Goal: Task Accomplishment & Management: Use online tool/utility

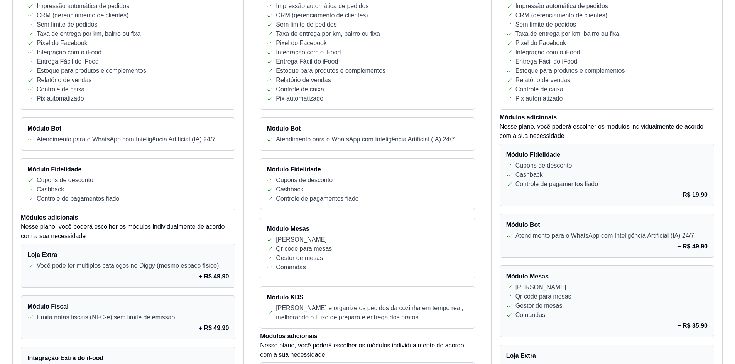
scroll to position [231, 0]
click at [681, 239] on p "Atendimento para o WhatsApp com Inteligência Artificial (IA) 24/7" at bounding box center [604, 235] width 179 height 9
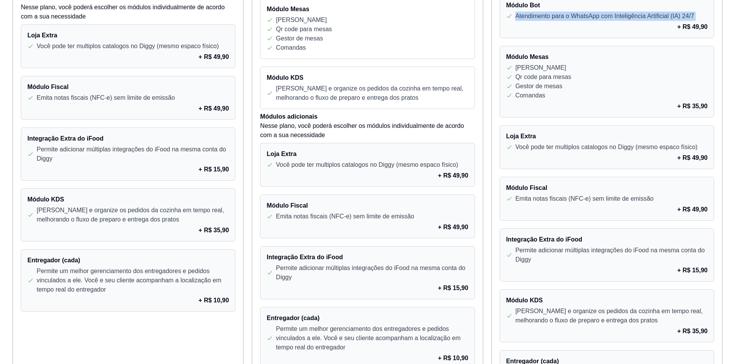
scroll to position [452, 0]
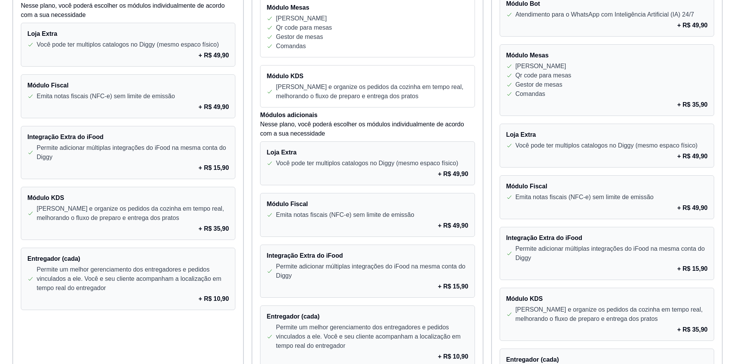
click at [650, 210] on div "+ R$ 49,90" at bounding box center [606, 208] width 201 height 9
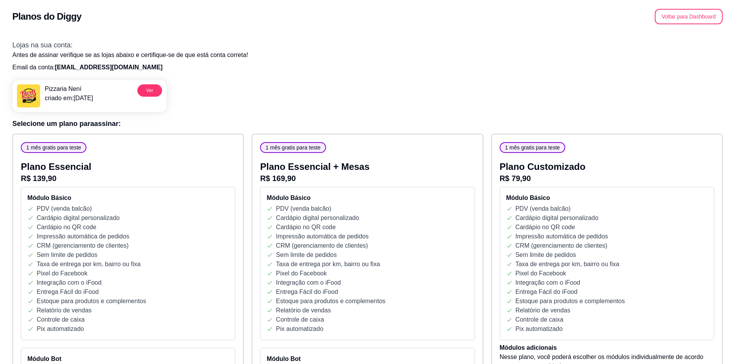
scroll to position [0, 0]
click at [681, 17] on button "Voltar para Dashboard" at bounding box center [689, 16] width 68 height 15
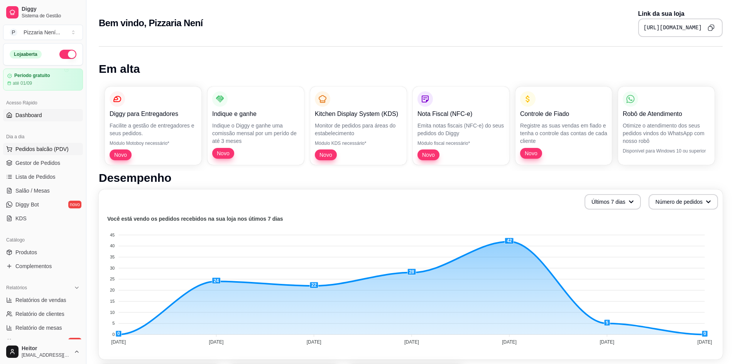
click at [45, 148] on span "Pedidos balcão (PDV)" at bounding box center [41, 149] width 53 height 8
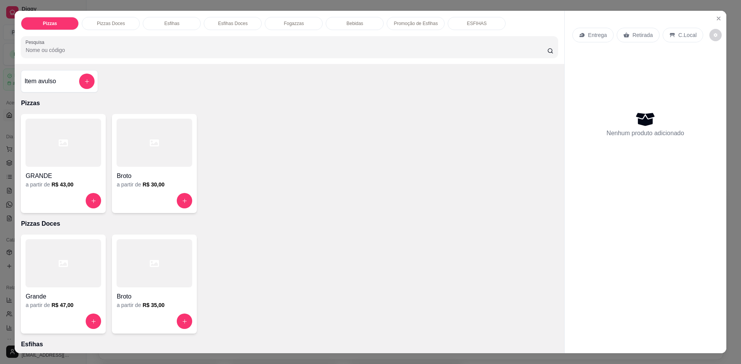
click at [599, 35] on p "Entrega" at bounding box center [597, 35] width 19 height 8
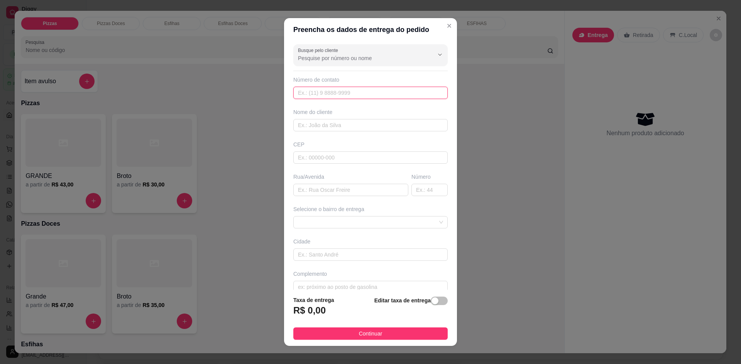
click at [319, 91] on input "text" at bounding box center [370, 93] width 154 height 12
drag, startPoint x: 319, startPoint y: 91, endPoint x: 263, endPoint y: 96, distance: 56.5
click at [278, 96] on div "Preencha os dados de entrega do pedido Busque pelo cliente Número de contato 11…" at bounding box center [370, 182] width 741 height 364
type input "11979"
click at [324, 59] on input "Busque pelo cliente" at bounding box center [359, 58] width 123 height 8
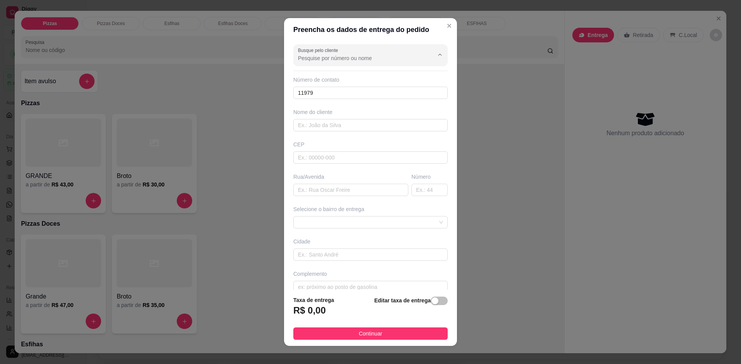
paste input "11979"
click at [312, 76] on span "Heitor" at bounding box center [358, 77] width 123 height 8
type input "Heitor"
type input "11979607257"
type input "Heitor"
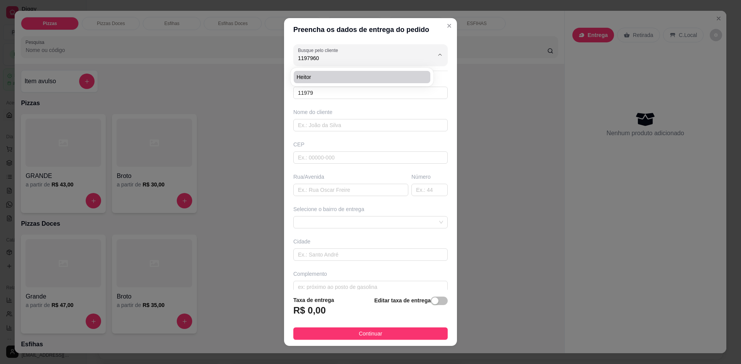
type input "Tr valsa da despedida"
type input "21"
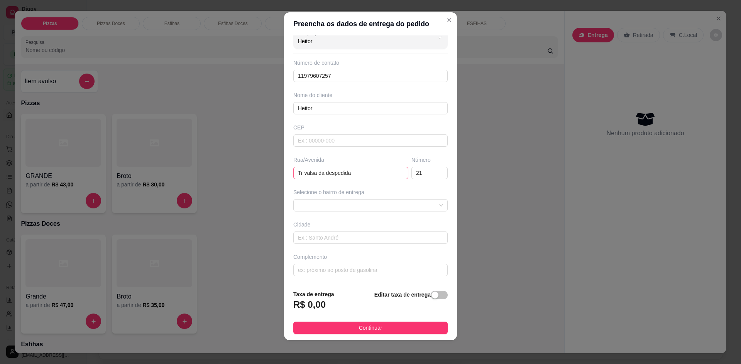
scroll to position [7, 0]
type input "Heitor"
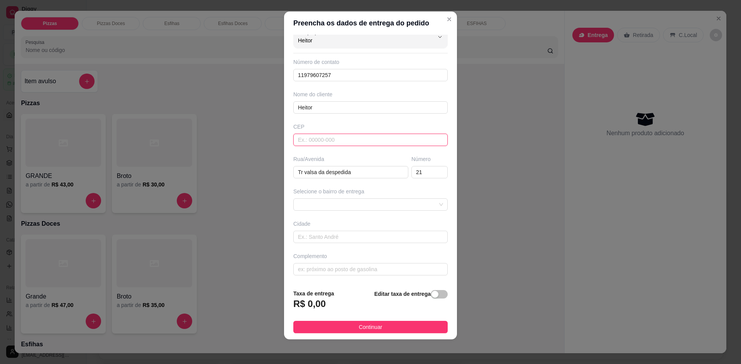
click at [319, 141] on input "text" at bounding box center [370, 140] width 154 height 12
type input "08345620"
type input "Travessa [GEOGRAPHIC_DATA]"
type input "08345620"
click at [343, 186] on div "Busque pelo cliente Heitor Número de contato 11979607257 Nome do cliente Heitor…" at bounding box center [370, 159] width 173 height 249
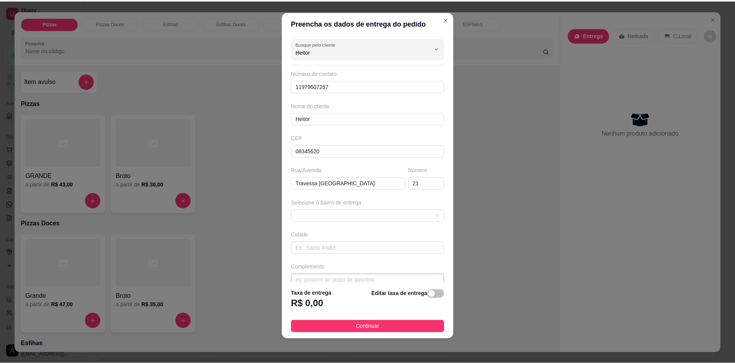
scroll to position [11, 0]
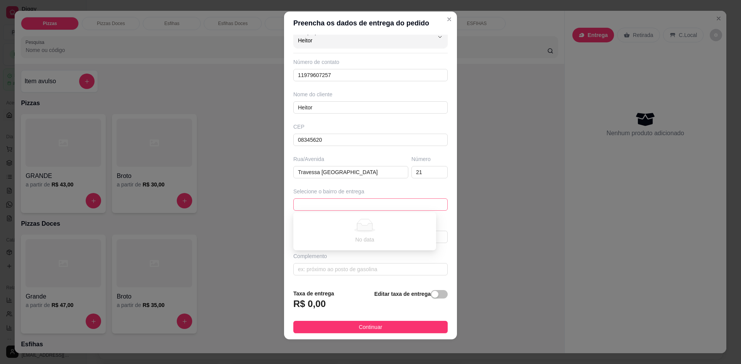
click at [346, 202] on span at bounding box center [370, 205] width 145 height 12
click at [346, 204] on span at bounding box center [370, 205] width 145 height 12
click at [435, 295] on span "button" at bounding box center [438, 294] width 17 height 8
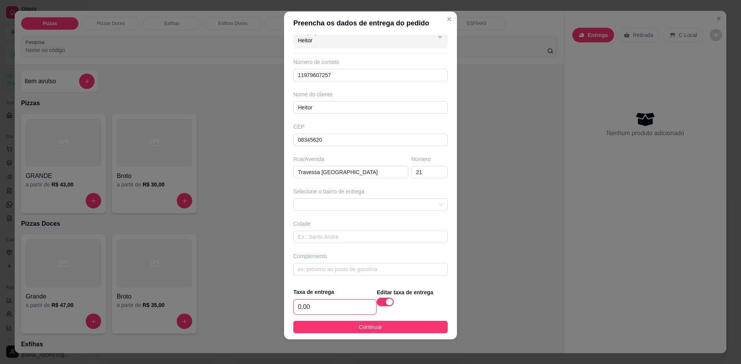
drag, startPoint x: 322, startPoint y: 305, endPoint x: 327, endPoint y: 308, distance: 5.4
click at [319, 306] on input "0,00" at bounding box center [335, 307] width 83 height 15
click at [376, 302] on span "button" at bounding box center [384, 302] width 17 height 8
drag, startPoint x: 219, startPoint y: 120, endPoint x: 187, endPoint y: 20, distance: 104.8
click at [319, 304] on h3 "R$ 0,00" at bounding box center [309, 304] width 32 height 12
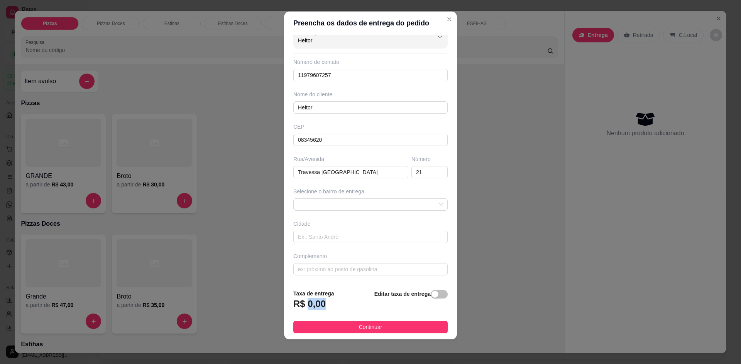
click at [319, 304] on h3 "R$ 0,00" at bounding box center [309, 304] width 32 height 12
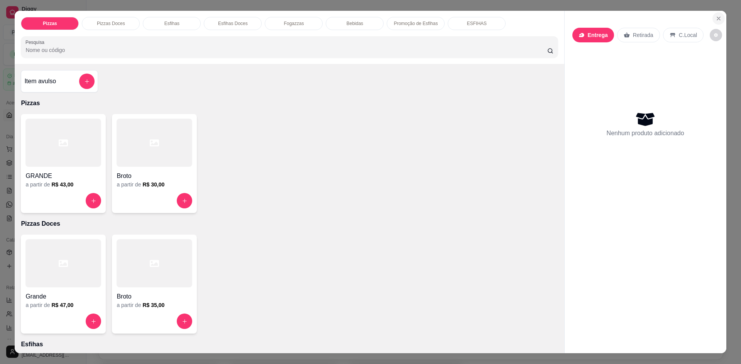
click at [717, 20] on icon "Close" at bounding box center [718, 18] width 6 height 6
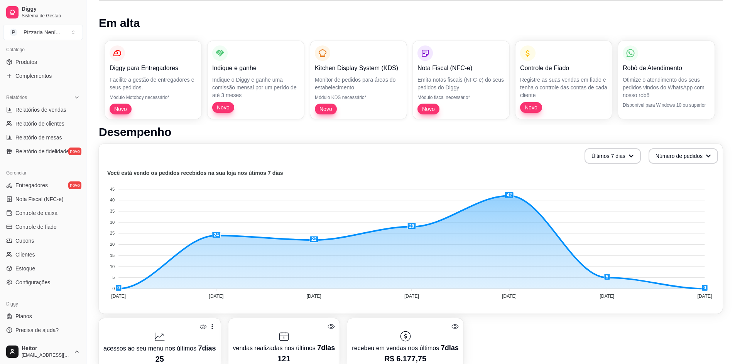
scroll to position [77, 0]
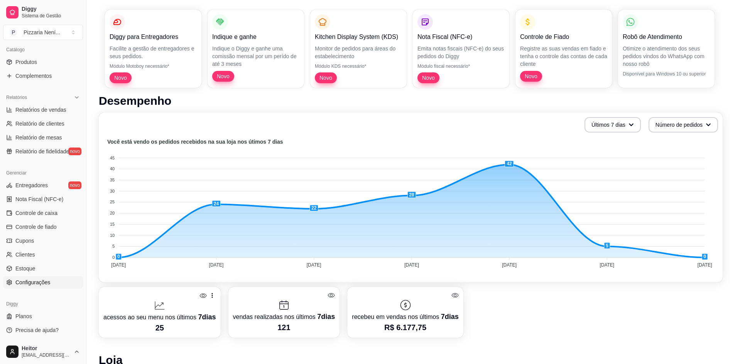
click at [37, 278] on link "Configurações" at bounding box center [43, 283] width 80 height 12
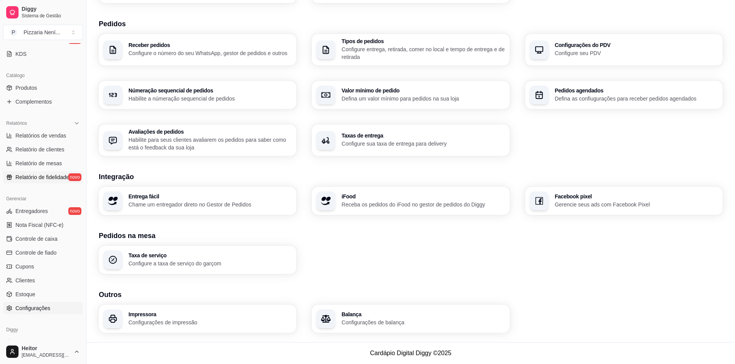
scroll to position [191, 0]
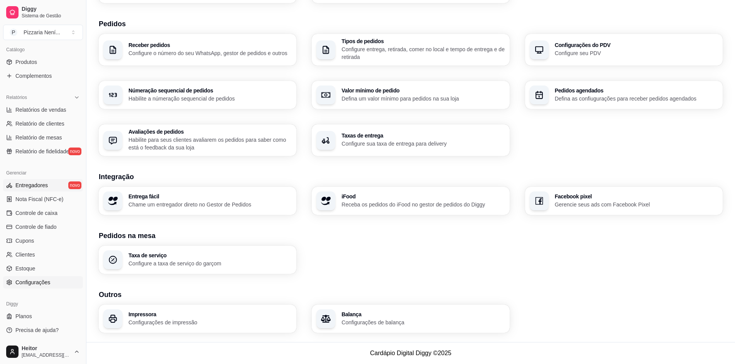
click at [53, 190] on link "Entregadores novo" at bounding box center [43, 185] width 80 height 12
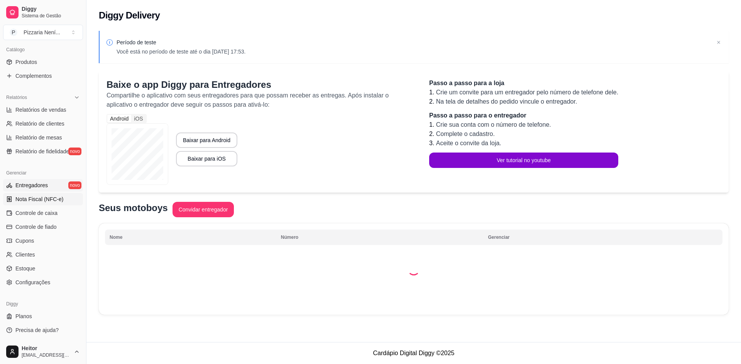
click at [48, 204] on link "Nota Fiscal (NFC-e)" at bounding box center [43, 199] width 80 height 12
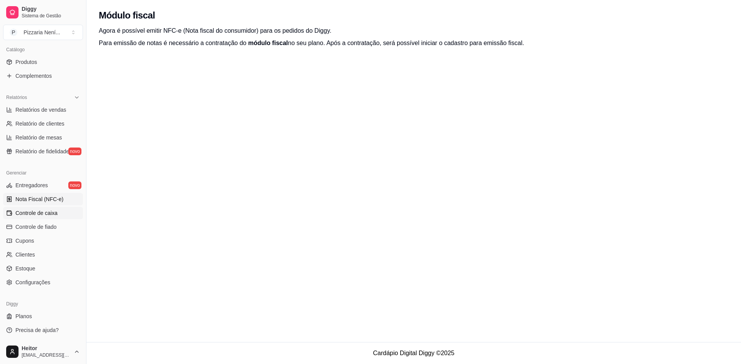
click at [45, 214] on span "Controle de caixa" at bounding box center [36, 213] width 42 height 8
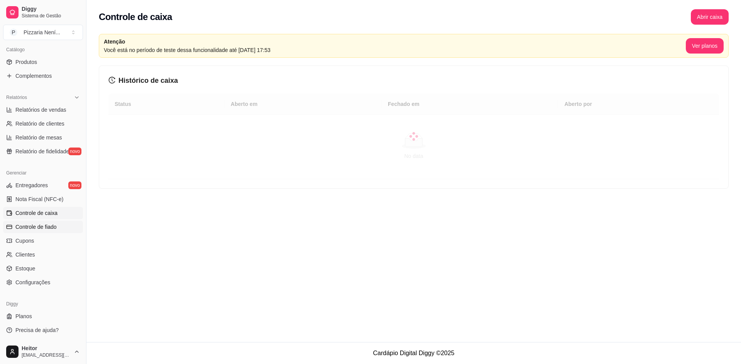
click at [40, 226] on span "Controle de fiado" at bounding box center [35, 227] width 41 height 8
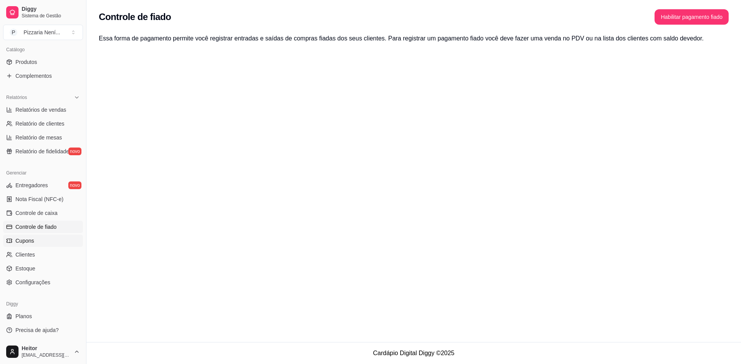
click at [36, 237] on link "Cupons" at bounding box center [43, 241] width 80 height 12
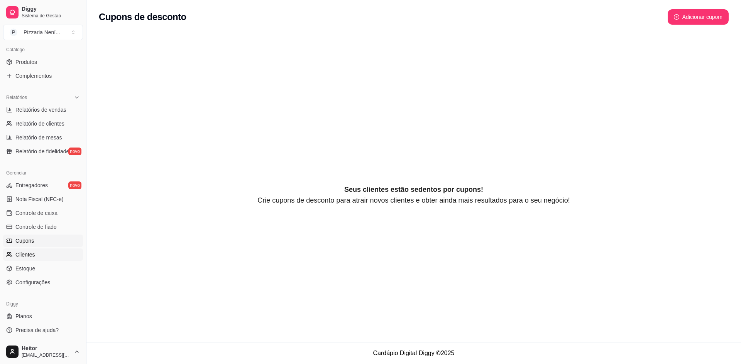
click at [33, 250] on link "Clientes" at bounding box center [43, 255] width 80 height 12
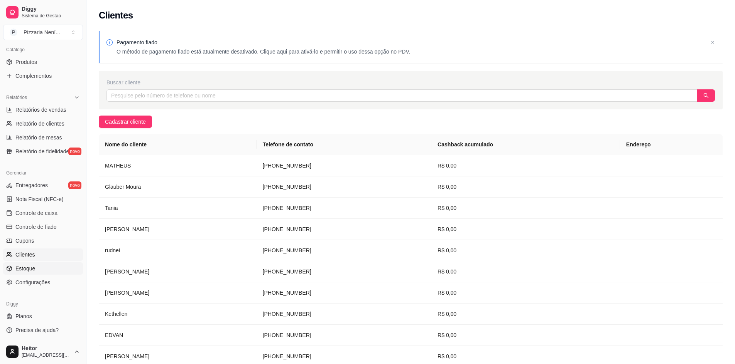
click at [39, 266] on link "Estoque" at bounding box center [43, 269] width 80 height 12
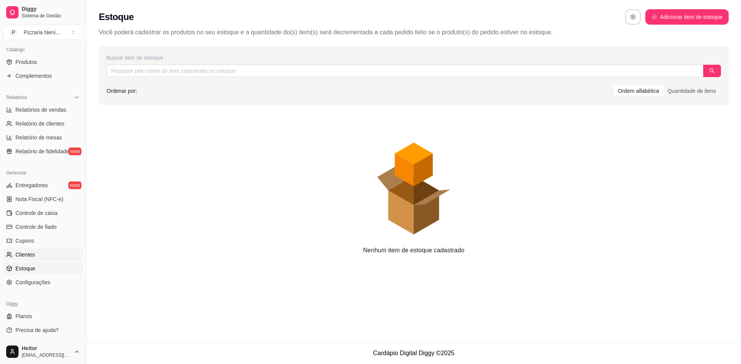
click at [44, 251] on link "Clientes" at bounding box center [43, 255] width 80 height 12
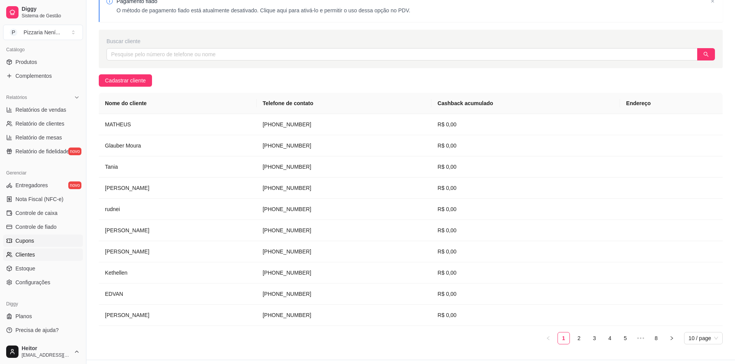
scroll to position [59, 0]
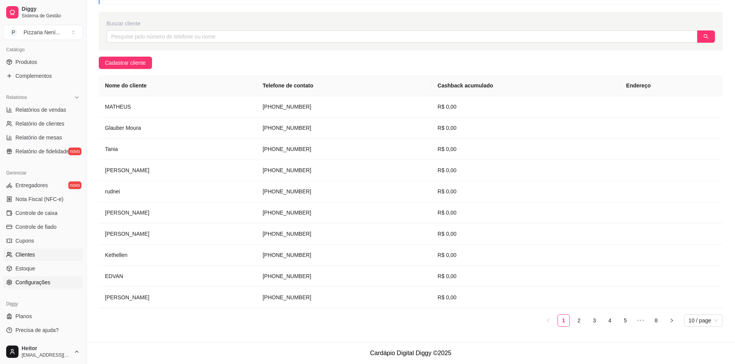
click at [46, 280] on span "Configurações" at bounding box center [32, 283] width 35 height 8
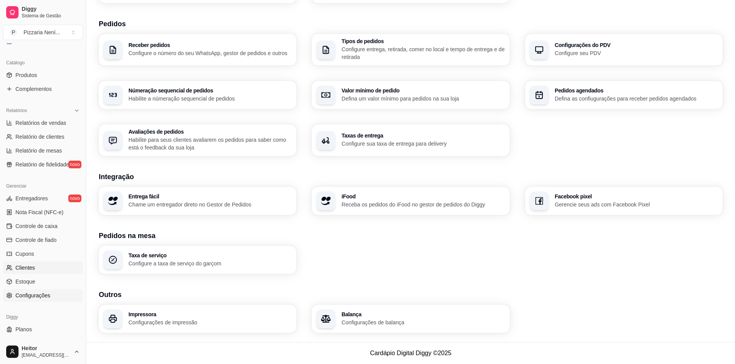
scroll to position [152, 0]
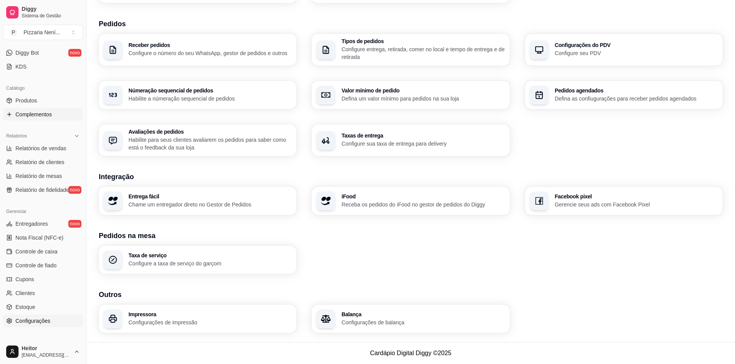
click at [43, 114] on span "Complementos" at bounding box center [33, 115] width 36 height 8
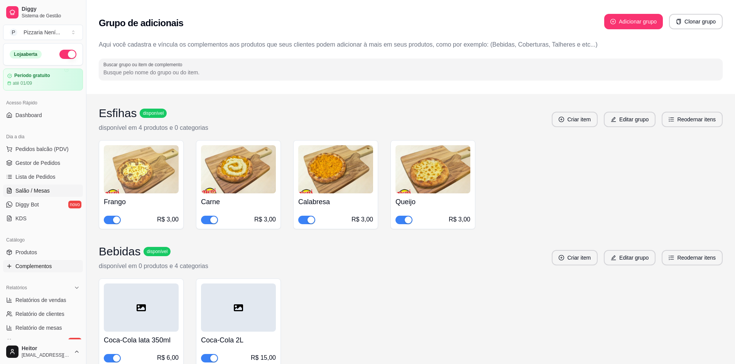
click at [47, 151] on span "Pedidos balcão (PDV)" at bounding box center [41, 149] width 53 height 8
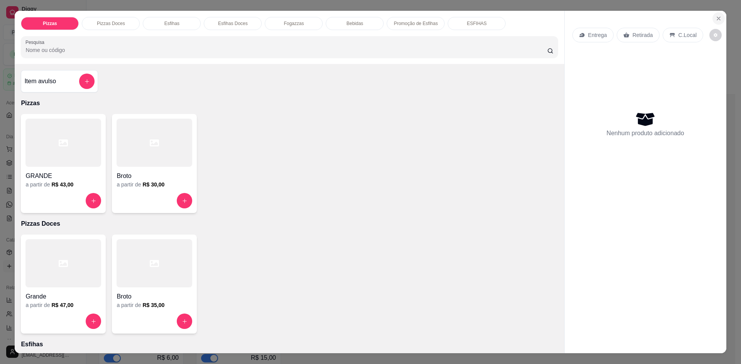
click at [712, 19] on button "Close" at bounding box center [718, 18] width 12 height 12
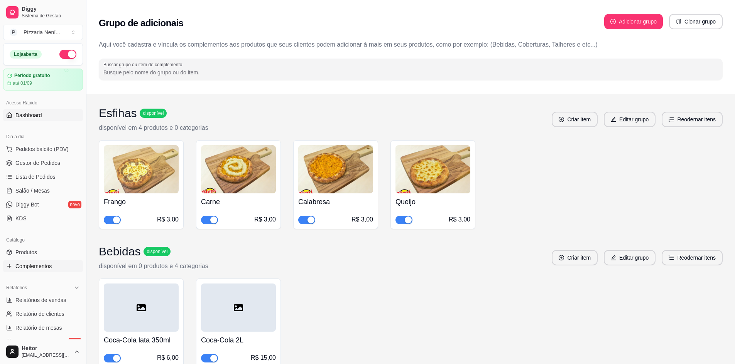
click at [30, 116] on span "Dashboard" at bounding box center [28, 115] width 27 height 8
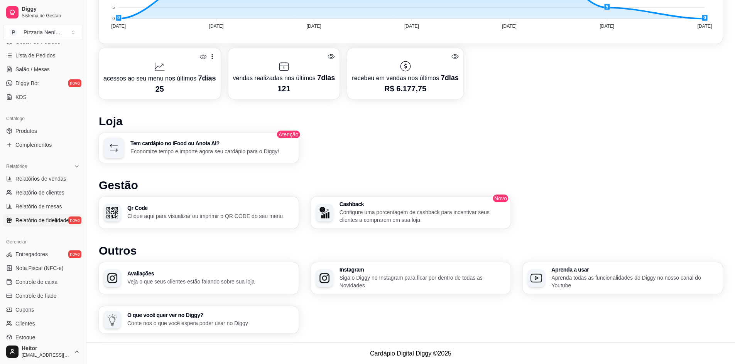
scroll to position [154, 0]
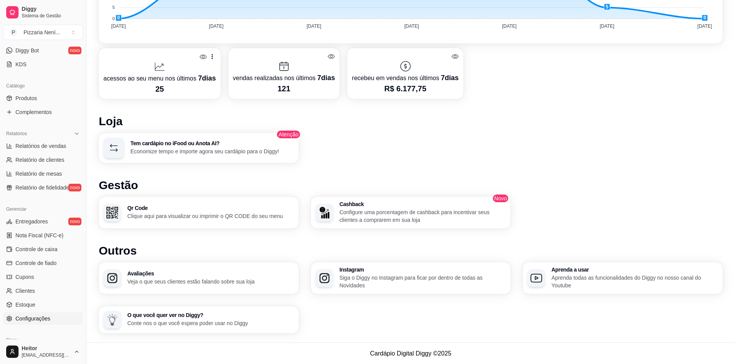
click at [47, 317] on span "Configurações" at bounding box center [32, 319] width 35 height 8
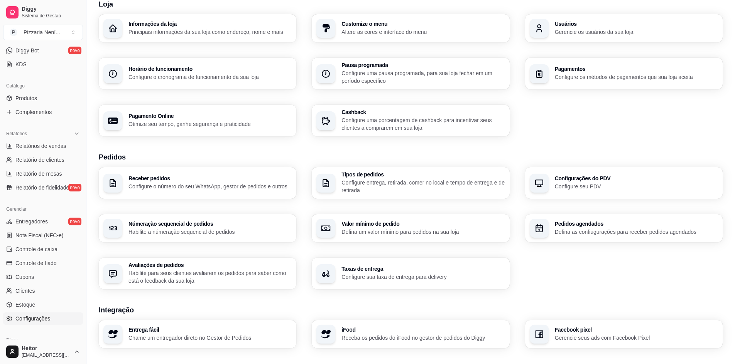
scroll to position [39, 0]
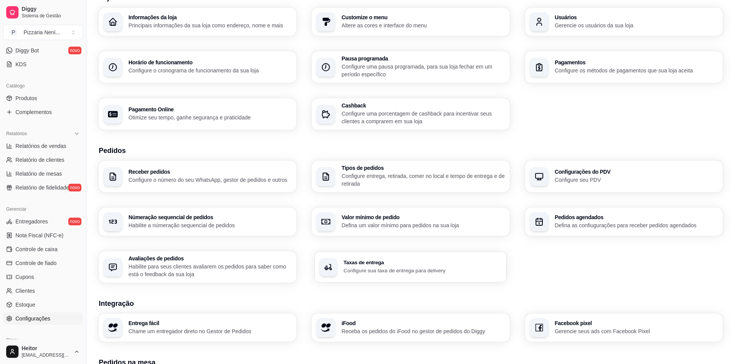
click at [376, 268] on p "Configure sua taxa de entrega para delivery" at bounding box center [423, 270] width 159 height 7
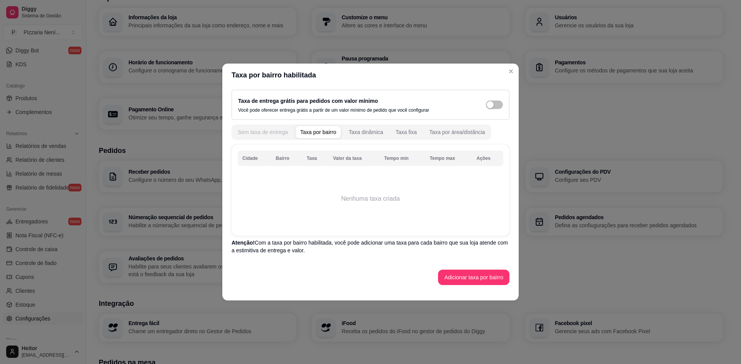
click at [271, 134] on div "Sem taxa de entrega" at bounding box center [263, 132] width 50 height 8
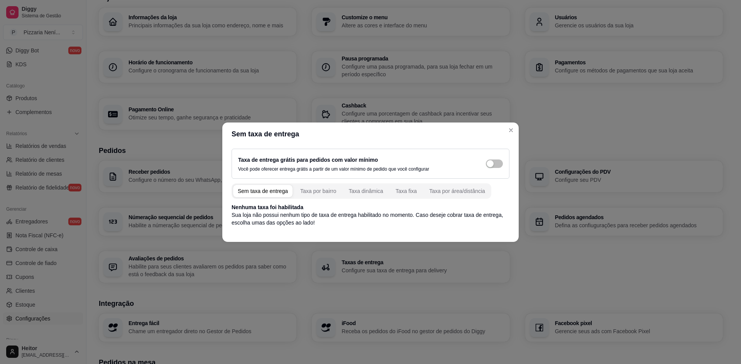
click at [470, 167] on div "Taxa de entrega grátis para pedidos com valor mínimo Você pode oferecer entrega…" at bounding box center [370, 163] width 265 height 17
click at [317, 191] on div "Taxa por bairro" at bounding box center [318, 191] width 36 height 8
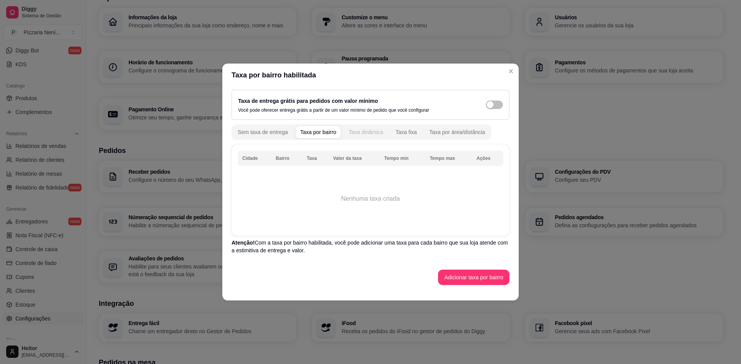
click at [357, 135] on div "Taxa dinâmica" at bounding box center [365, 132] width 35 height 8
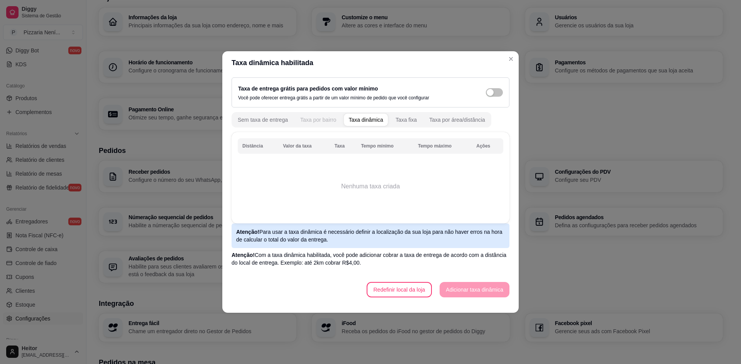
click at [333, 122] on div "Taxa por bairro" at bounding box center [318, 120] width 36 height 8
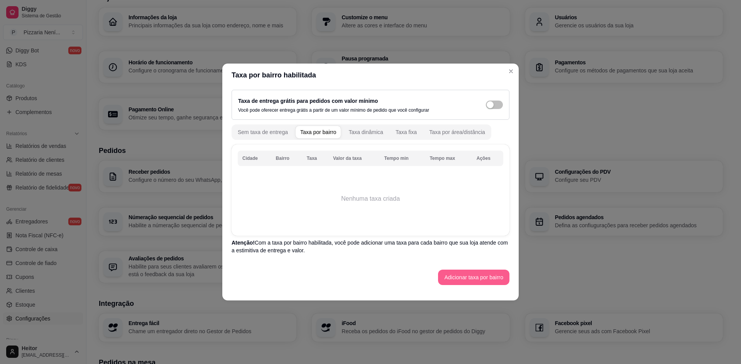
click at [462, 277] on button "Adicionar taxa por bairro" at bounding box center [473, 277] width 71 height 15
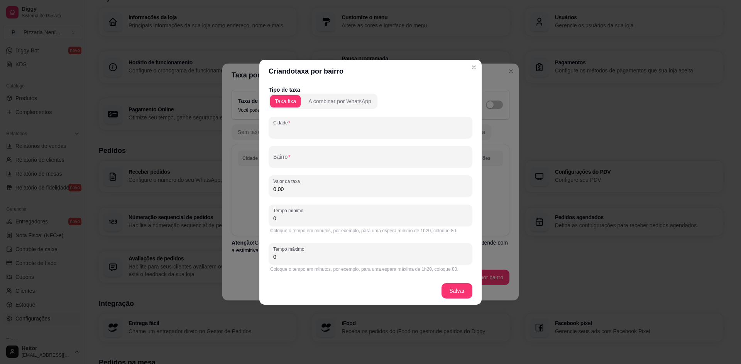
click at [290, 128] on input "Cidade" at bounding box center [370, 131] width 194 height 8
type input "[GEOGRAPHIC_DATA]"
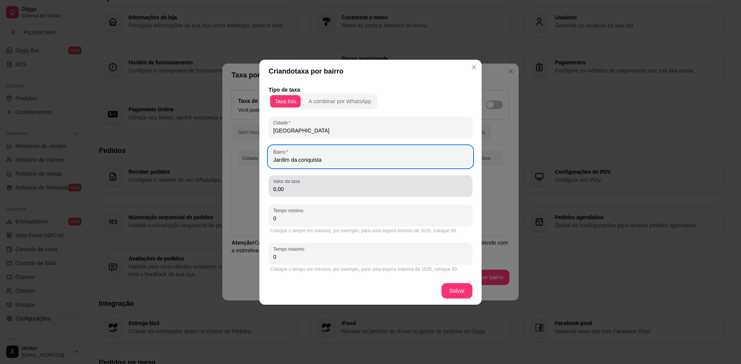
type input "Jardim da conquista"
click at [284, 194] on div "0,00" at bounding box center [370, 186] width 194 height 15
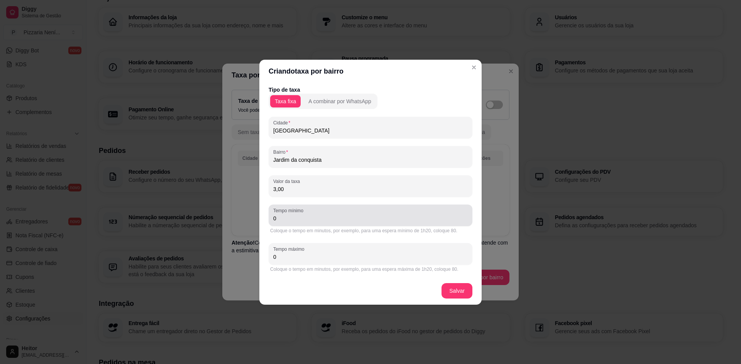
type input "3,00"
click at [296, 218] on input "0" at bounding box center [370, 219] width 194 height 8
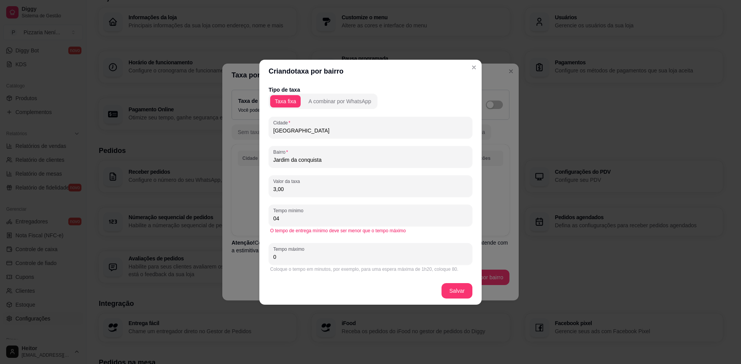
type input "0"
type input "5"
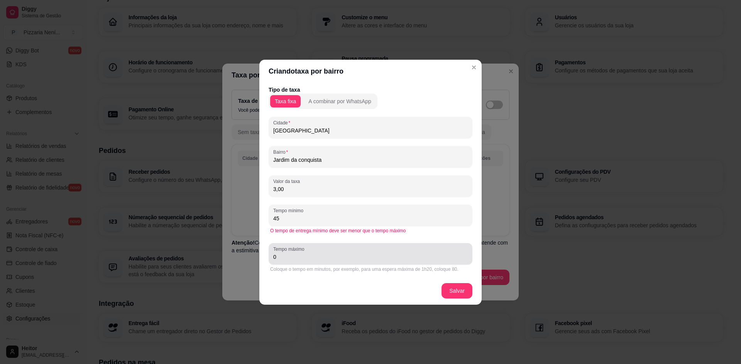
type input "45"
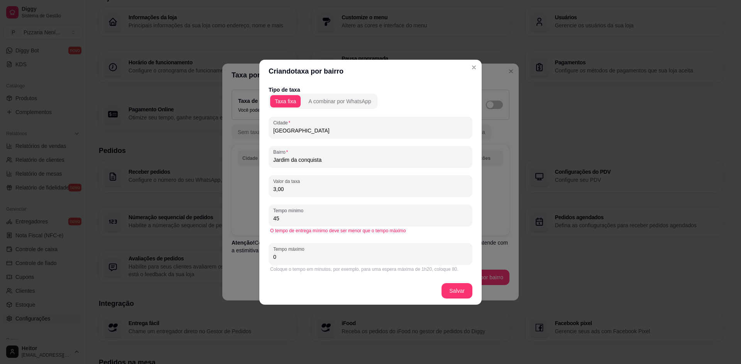
click at [294, 257] on input "0" at bounding box center [370, 257] width 194 height 8
type input "0"
type input "60"
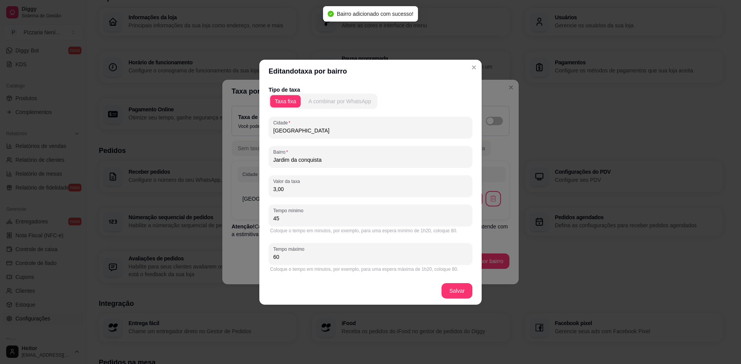
click at [350, 104] on div "A combinar por WhatsApp" at bounding box center [339, 102] width 63 height 8
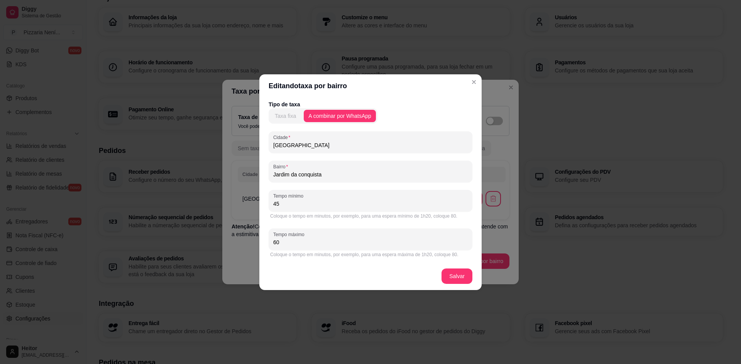
click at [288, 116] on div "Taxa fixa" at bounding box center [285, 116] width 21 height 8
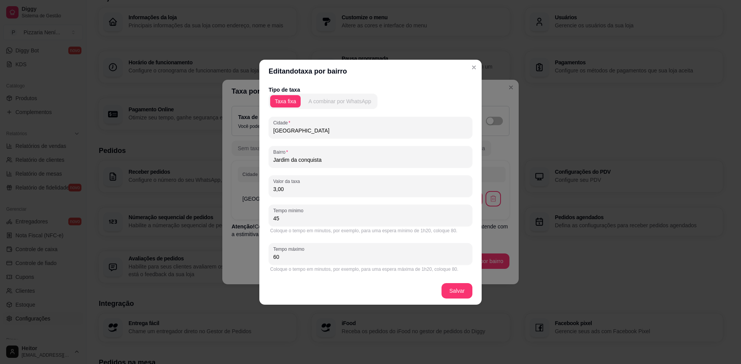
click at [356, 104] on div "A combinar por WhatsApp" at bounding box center [339, 102] width 63 height 8
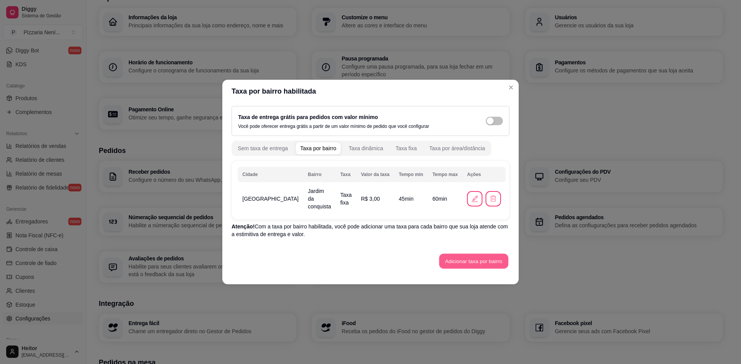
click at [486, 263] on button "Adicionar taxa por bairro" at bounding box center [473, 261] width 69 height 15
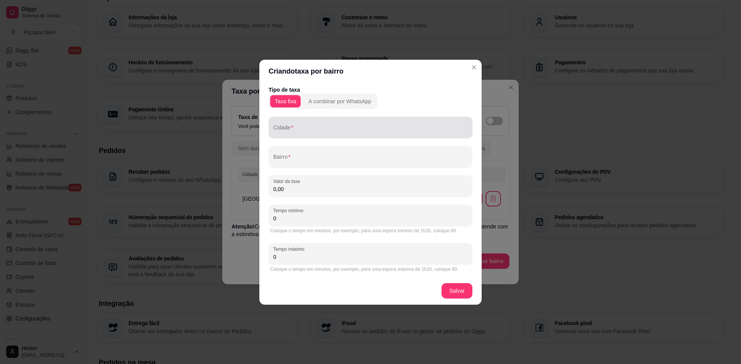
click at [307, 135] on div "Cidade" at bounding box center [370, 128] width 204 height 22
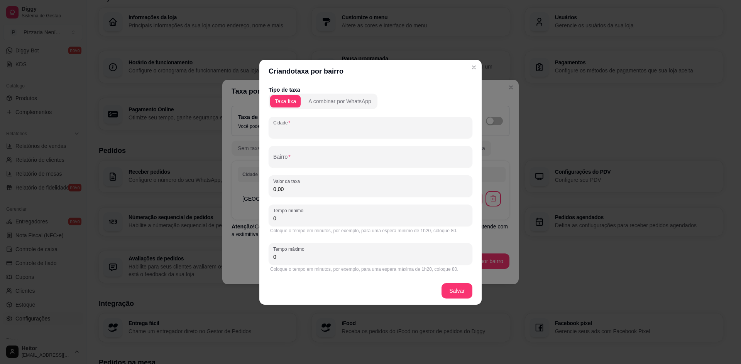
click at [307, 136] on div "Cidade" at bounding box center [370, 128] width 204 height 22
type input "[GEOGRAPHIC_DATA]"
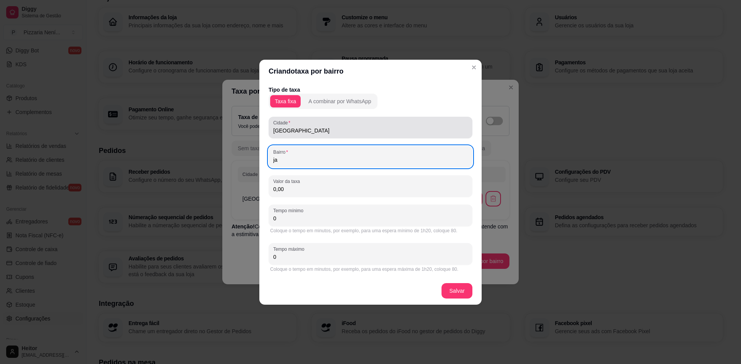
type input "j"
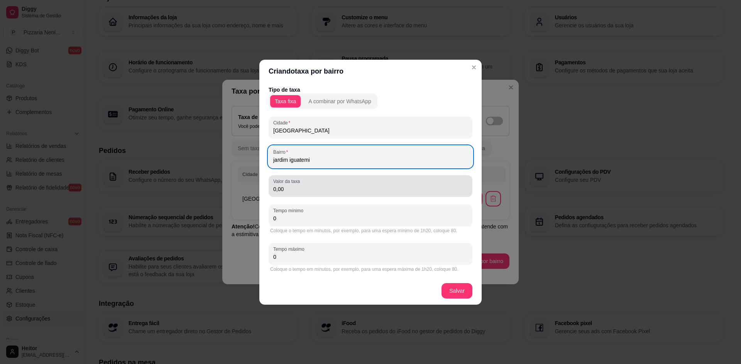
type input "jardim iguatemi"
click at [293, 187] on input "0,00" at bounding box center [370, 190] width 194 height 8
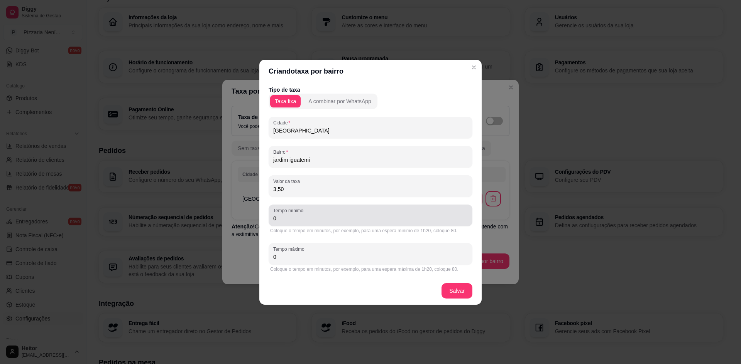
type input "3,50"
click at [296, 219] on input "0" at bounding box center [370, 219] width 194 height 8
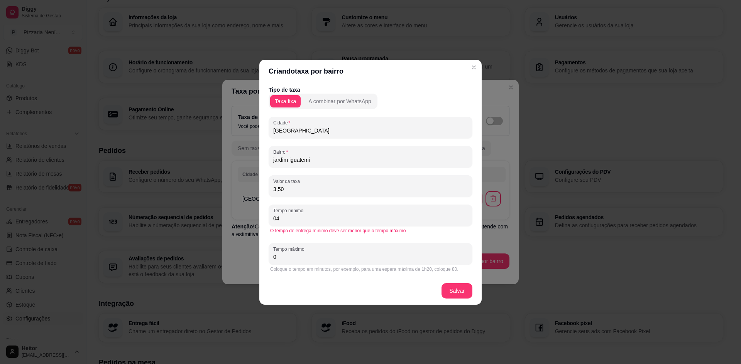
type input "0"
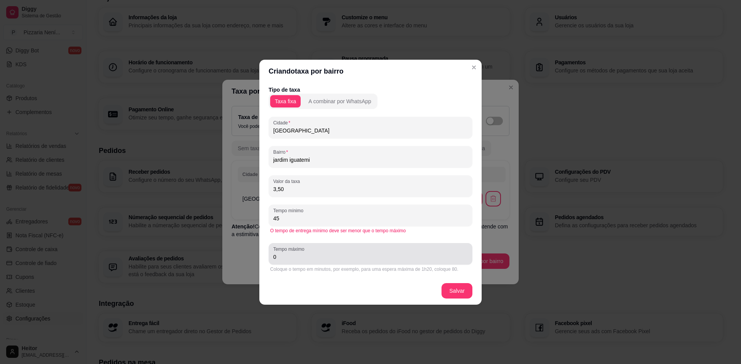
type input "45"
click at [302, 262] on div "0" at bounding box center [370, 253] width 194 height 15
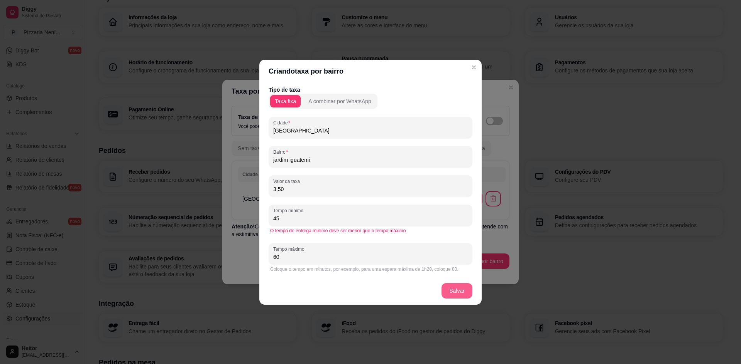
type input "60"
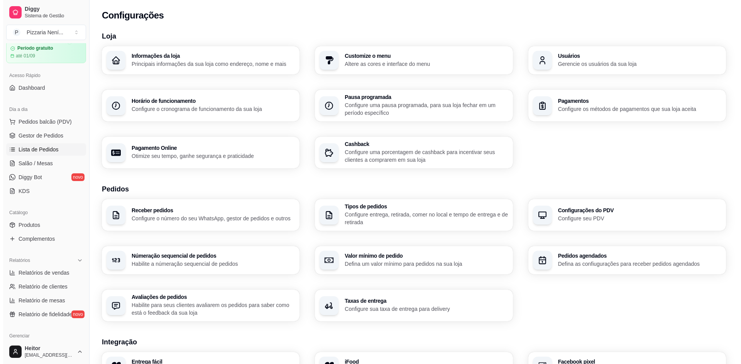
scroll to position [0, 0]
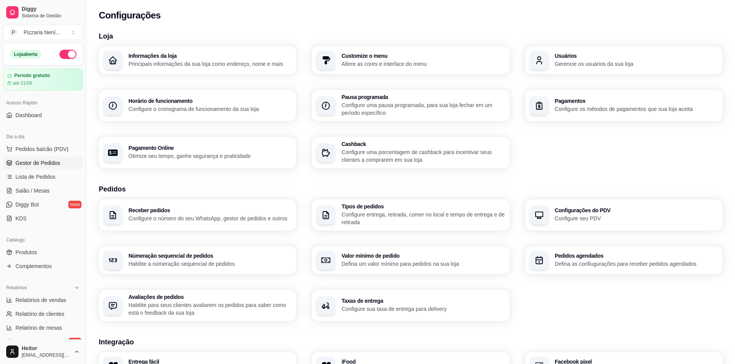
click at [39, 168] on link "Gestor de Pedidos" at bounding box center [43, 163] width 80 height 12
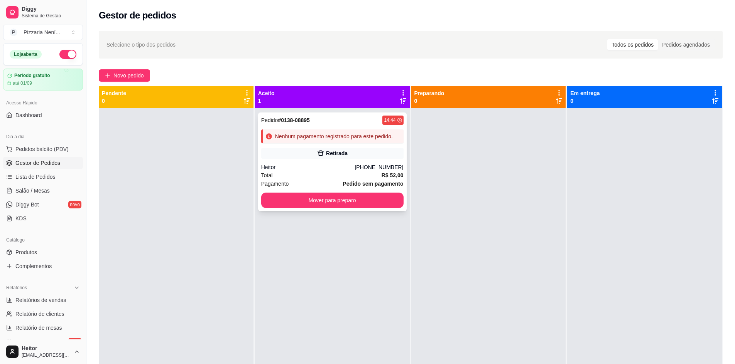
drag, startPoint x: 347, startPoint y: 147, endPoint x: 315, endPoint y: 164, distance: 36.1
click at [315, 164] on div "Heitor" at bounding box center [308, 168] width 94 height 8
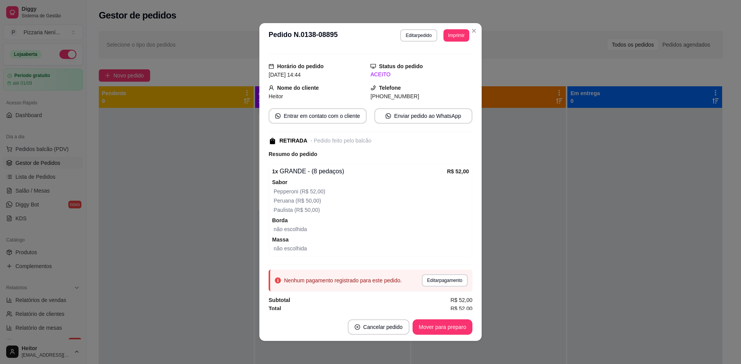
scroll to position [17, 0]
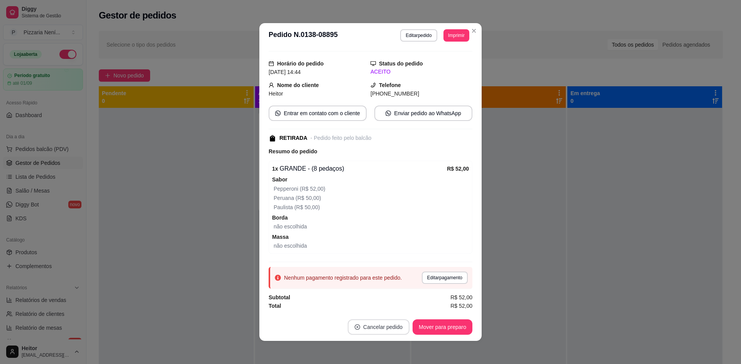
click at [381, 325] on button "Cancelar pedido" at bounding box center [379, 327] width 62 height 15
click at [397, 308] on button "Sim" at bounding box center [396, 307] width 31 height 15
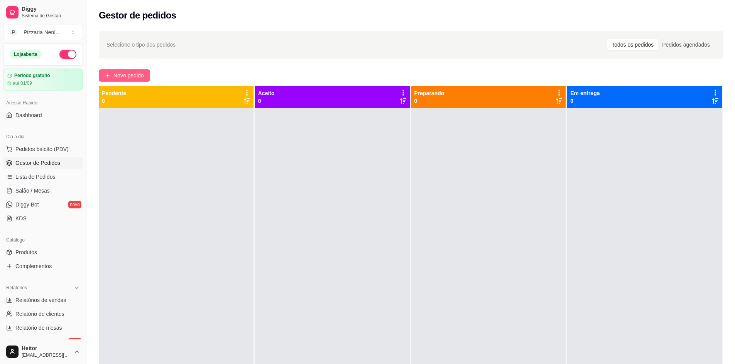
click at [116, 73] on span "Novo pedido" at bounding box center [128, 75] width 30 height 8
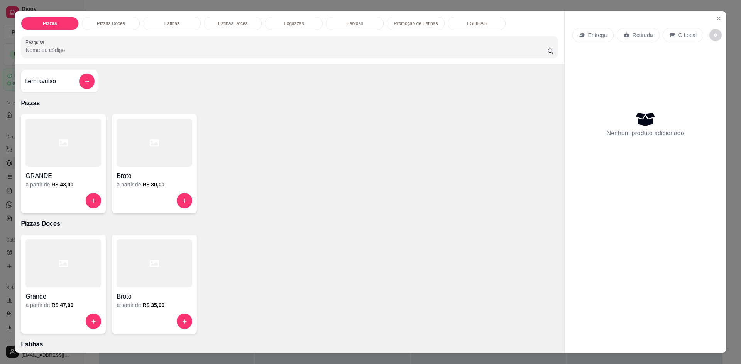
click at [602, 37] on p "Entrega" at bounding box center [597, 35] width 19 height 8
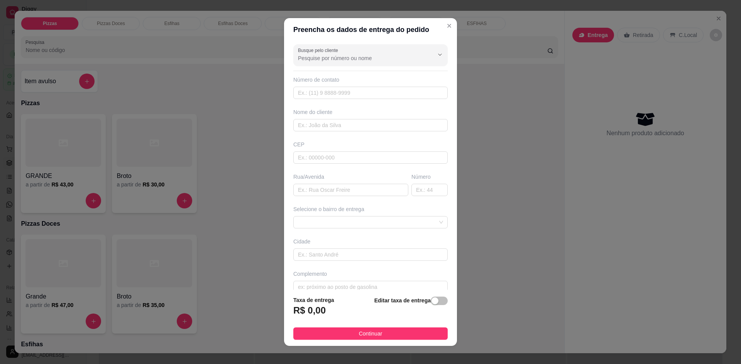
click at [341, 62] on input "Busque pelo cliente" at bounding box center [359, 58] width 123 height 8
click at [335, 78] on span "[PERSON_NAME]" at bounding box center [358, 77] width 123 height 8
type input "[PERSON_NAME]"
type input "11949153414"
type input "[PERSON_NAME]"
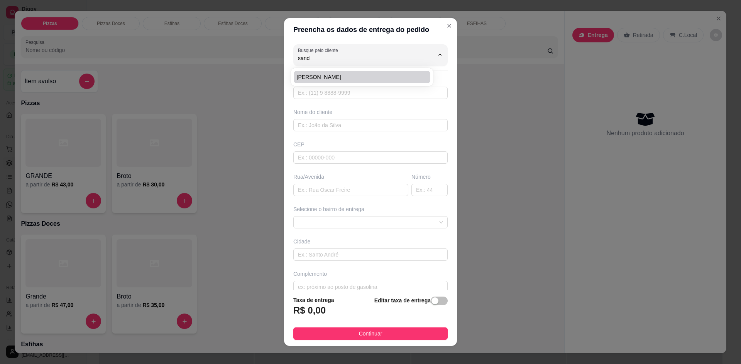
type input "[PERSON_NAME]"
type input "383"
drag, startPoint x: 344, startPoint y: 57, endPoint x: 228, endPoint y: 59, distance: 116.9
click at [232, 59] on div "Preencha os dados de entrega do pedido Busque pelo cliente [PERSON_NAME] Número…" at bounding box center [370, 182] width 741 height 364
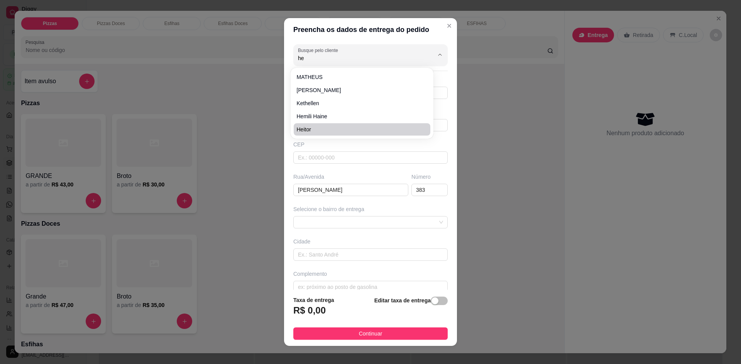
click at [314, 126] on span "Heitor" at bounding box center [358, 130] width 123 height 8
type input "Heitor"
type input "11979607257"
type input "Heitor"
type input "Tr valsa da despedida"
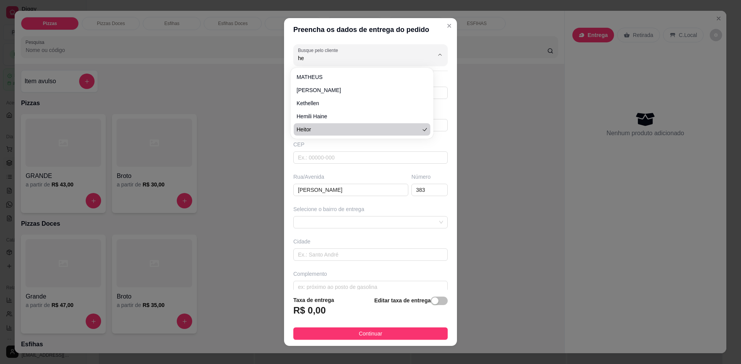
type input "21"
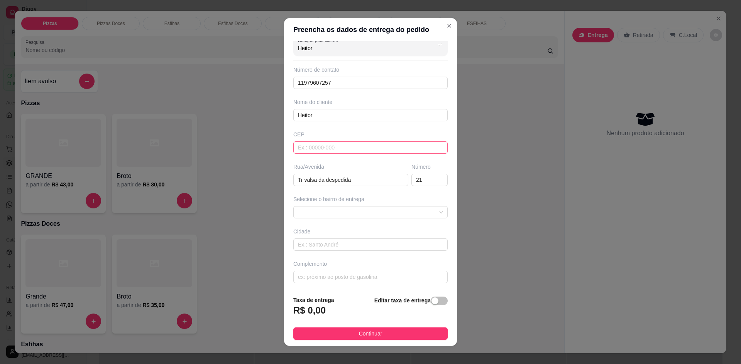
scroll to position [11, 0]
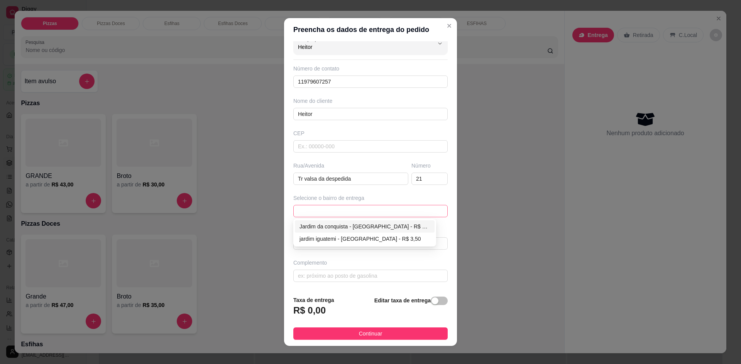
click at [342, 208] on span at bounding box center [370, 212] width 145 height 12
type input "Heitor"
click at [339, 226] on div "Jardim da conquista - [GEOGRAPHIC_DATA] - R$ 3,00" at bounding box center [364, 227] width 130 height 8
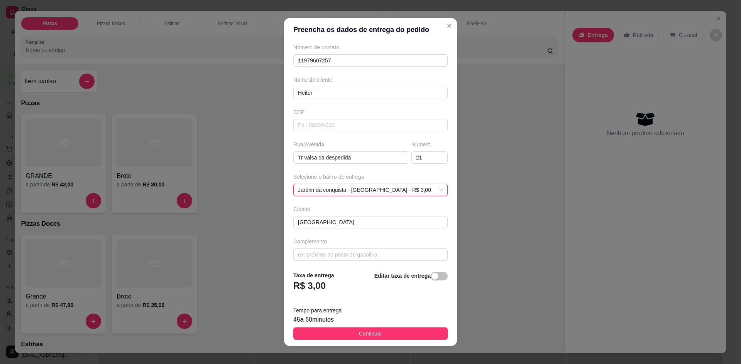
scroll to position [36, 0]
click at [361, 184] on span "Jardim da conquista - [GEOGRAPHIC_DATA] - R$ 3,00" at bounding box center [370, 187] width 145 height 12
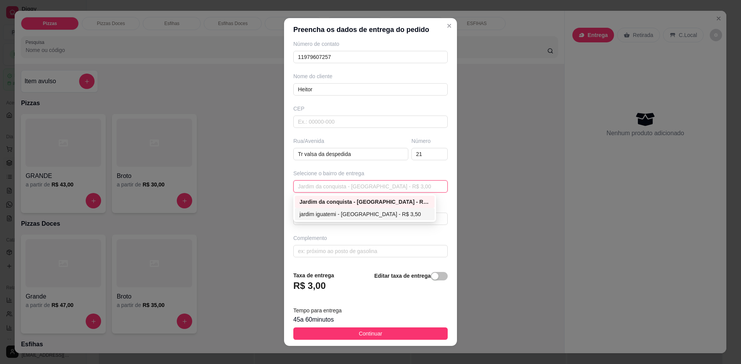
click at [364, 216] on div "jardim iguatemi - [GEOGRAPHIC_DATA] - R$ 3,50" at bounding box center [364, 214] width 130 height 8
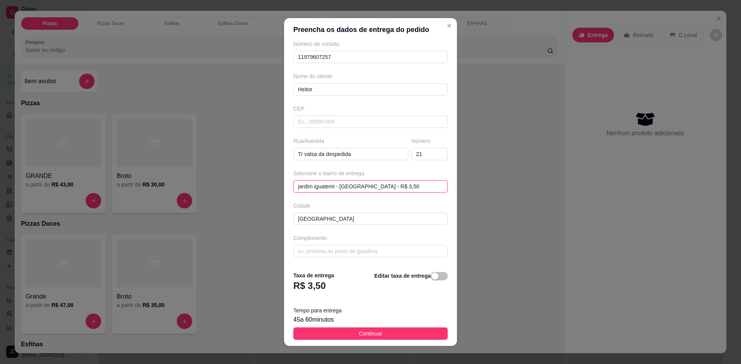
click at [328, 185] on span "jardim iguatemi - [GEOGRAPHIC_DATA] - R$ 3,50" at bounding box center [370, 187] width 145 height 12
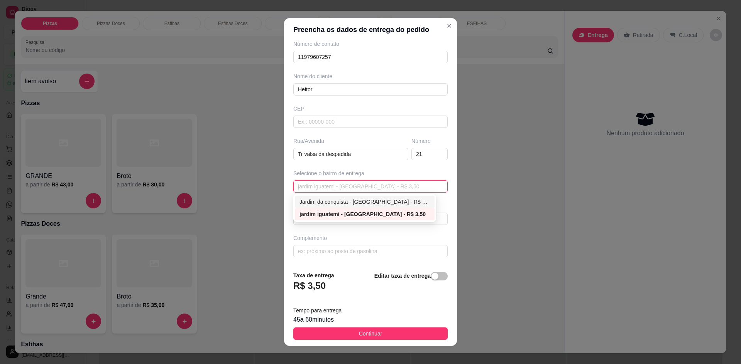
click at [335, 201] on div "Jardim da conquista - [GEOGRAPHIC_DATA] - R$ 3,00" at bounding box center [364, 202] width 130 height 8
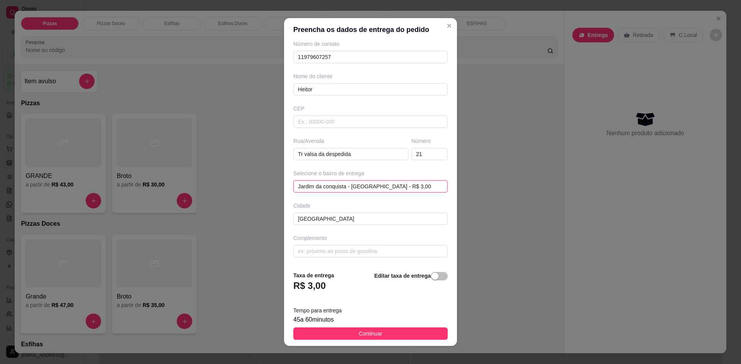
click at [356, 190] on span "Jardim da conquista - [GEOGRAPHIC_DATA] - R$ 3,00" at bounding box center [370, 187] width 145 height 12
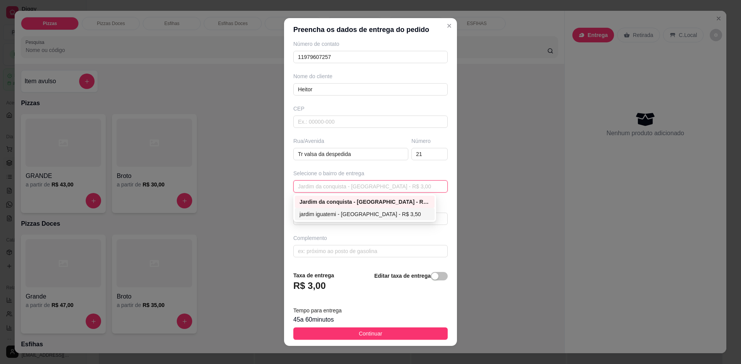
click at [356, 209] on div "jardim iguatemi - [GEOGRAPHIC_DATA] - R$ 3,50" at bounding box center [365, 214] width 140 height 12
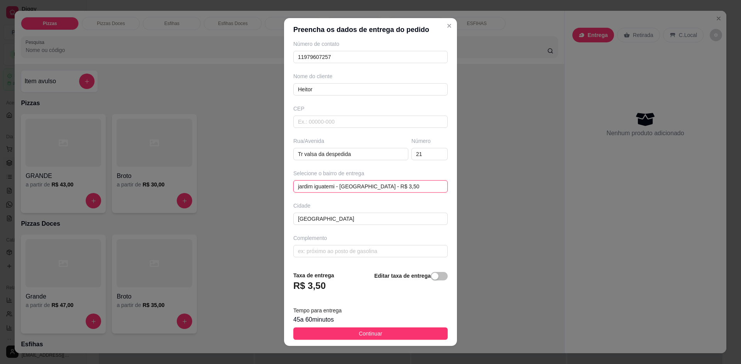
click at [339, 189] on span "jardim iguatemi - [GEOGRAPHIC_DATA] - R$ 3,50" at bounding box center [370, 187] width 145 height 12
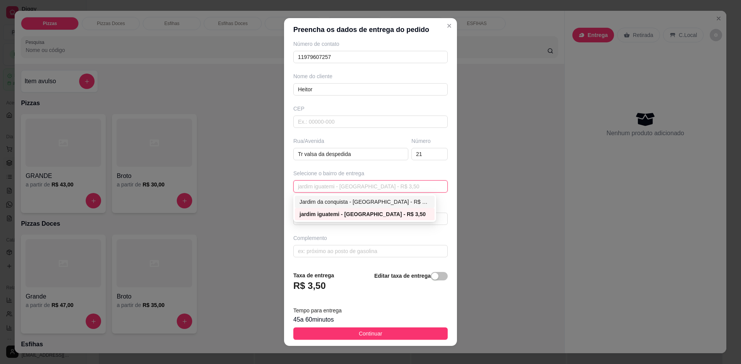
click at [356, 202] on div "Jardim da conquista - [GEOGRAPHIC_DATA] - R$ 3,00" at bounding box center [364, 202] width 130 height 8
type input "[GEOGRAPHIC_DATA]"
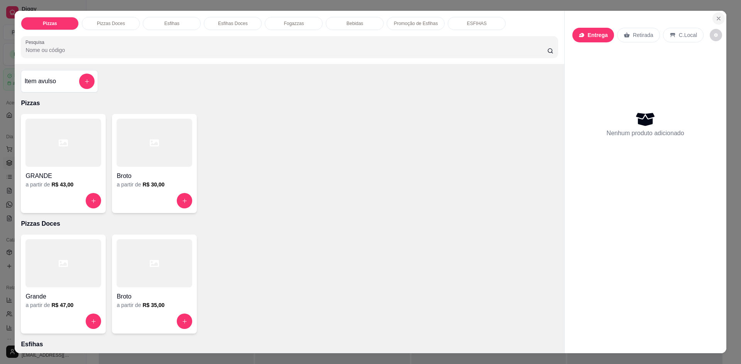
click at [719, 18] on button "Close" at bounding box center [718, 18] width 12 height 12
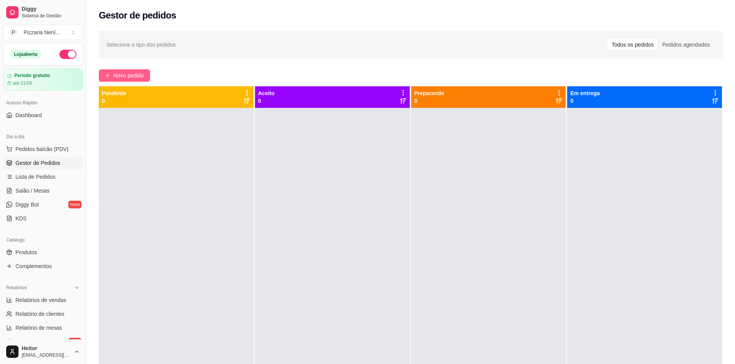
click at [134, 76] on span "Novo pedido" at bounding box center [128, 75] width 30 height 8
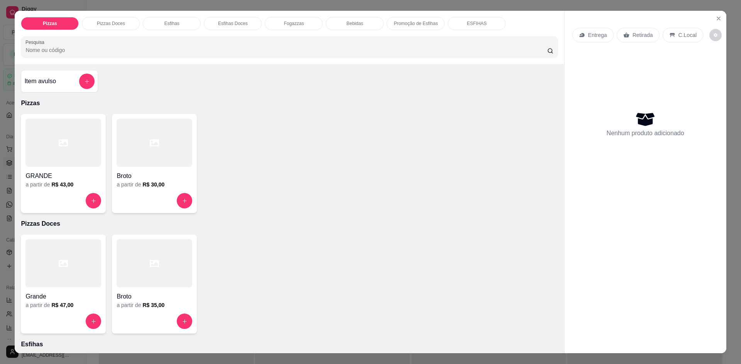
click at [134, 169] on div "Broto" at bounding box center [154, 174] width 76 height 14
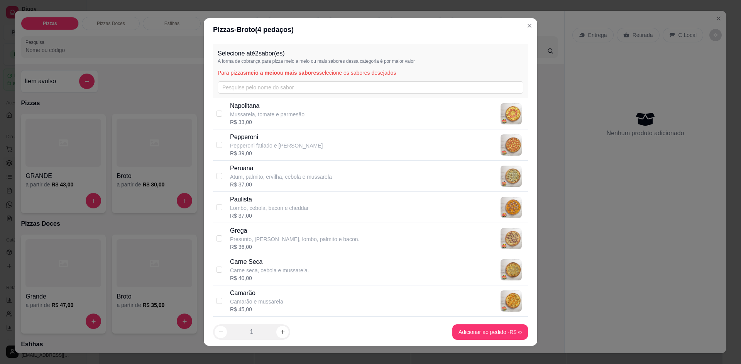
click at [327, 131] on div "Pepperoni Pepperoni fatiado e mussarela R$ 39,00" at bounding box center [370, 145] width 315 height 31
checkbox input "true"
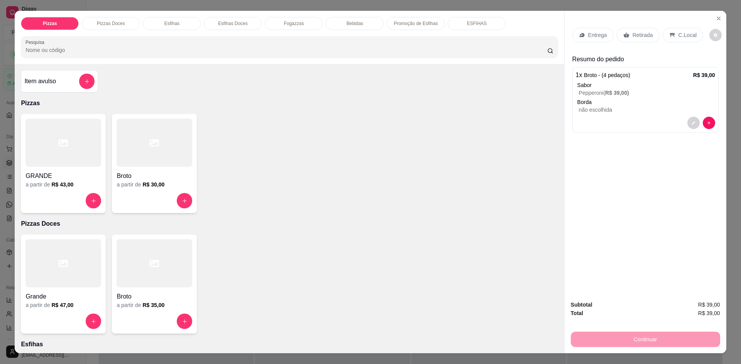
click at [588, 36] on p "Entrega" at bounding box center [597, 35] width 19 height 8
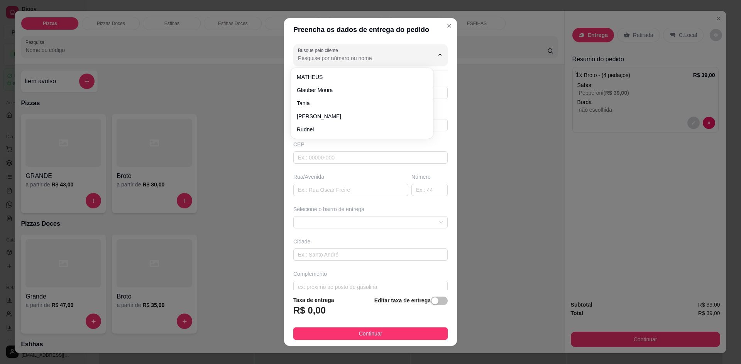
click at [367, 56] on input "Busque pelo cliente" at bounding box center [359, 58] width 123 height 8
click at [312, 76] on span "MATHEUS" at bounding box center [358, 77] width 123 height 8
type input "MATHEUS"
type input "11989565327"
type input "MATHEUS"
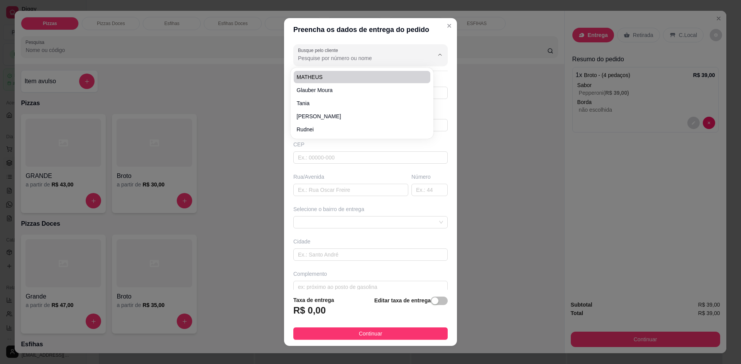
type input "SINHA MOÇA"
type input "733"
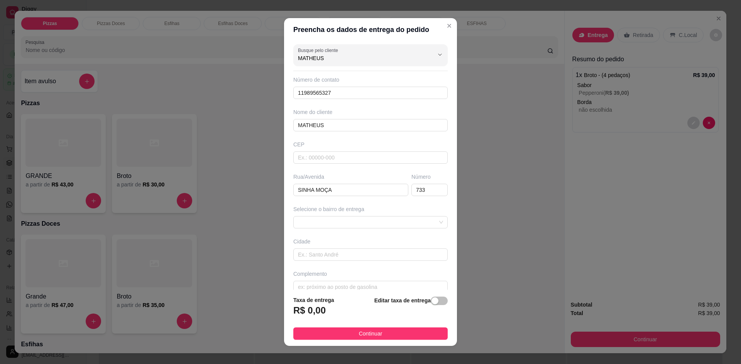
click at [343, 214] on div "Selecione o bairro de entrega" at bounding box center [370, 217] width 157 height 23
click at [343, 222] on span at bounding box center [370, 223] width 145 height 12
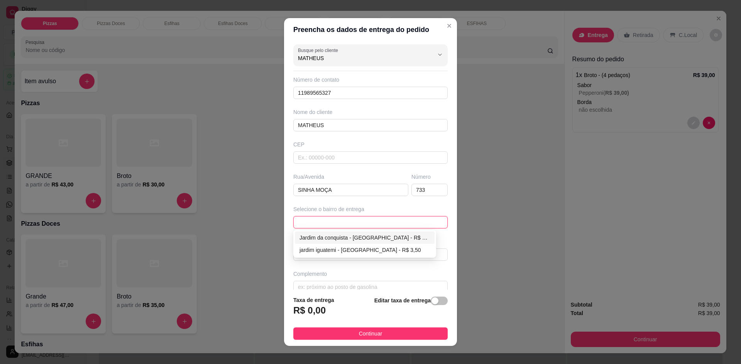
click at [351, 238] on div "Jardim da conquista - [GEOGRAPHIC_DATA] - R$ 3,00" at bounding box center [364, 238] width 130 height 8
type input "[GEOGRAPHIC_DATA]"
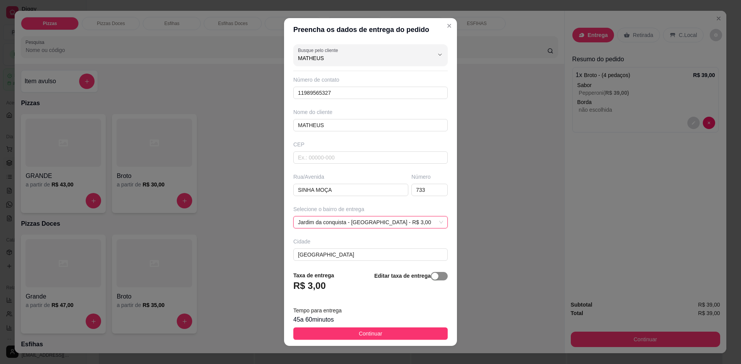
click at [431, 274] on div "button" at bounding box center [434, 276] width 7 height 7
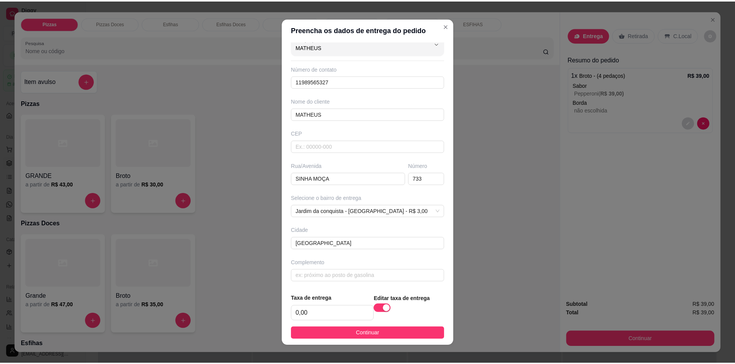
scroll to position [13, 0]
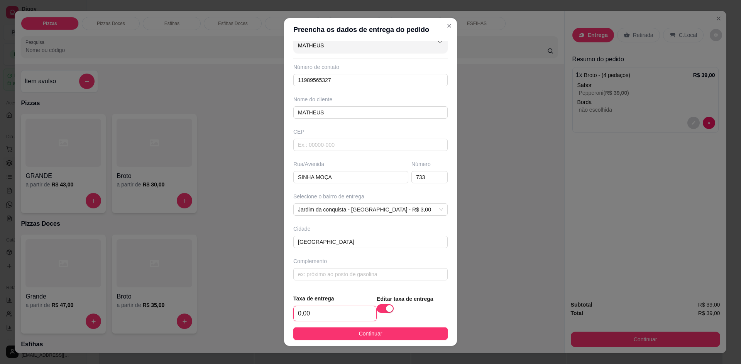
click at [322, 319] on input "0,00" at bounding box center [335, 314] width 83 height 15
type input "3,50"
click at [400, 338] on button "Continuar" at bounding box center [370, 334] width 154 height 12
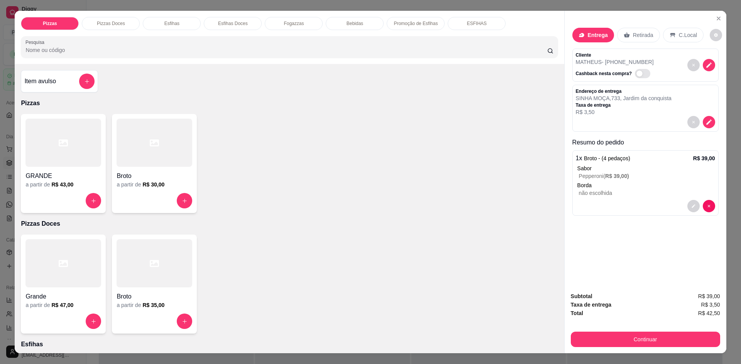
click at [713, 306] on span "R$ 3,50" at bounding box center [710, 305] width 19 height 8
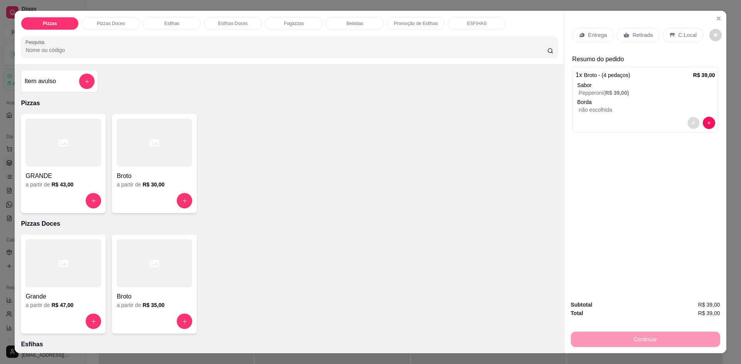
click at [690, 118] on button "decrease-product-quantity" at bounding box center [693, 123] width 12 height 12
click at [716, 17] on icon "Close" at bounding box center [718, 18] width 6 height 6
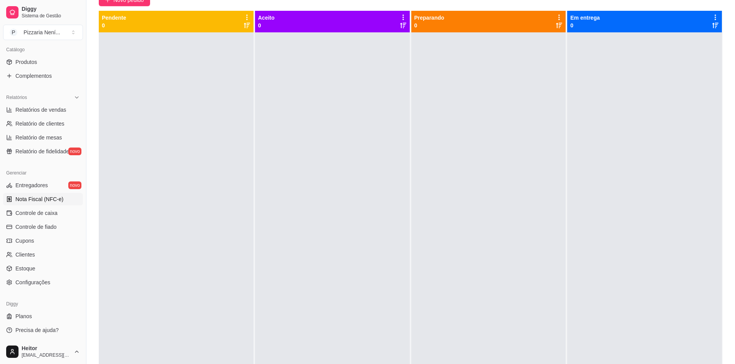
scroll to position [77, 0]
